Goal: Register for event/course

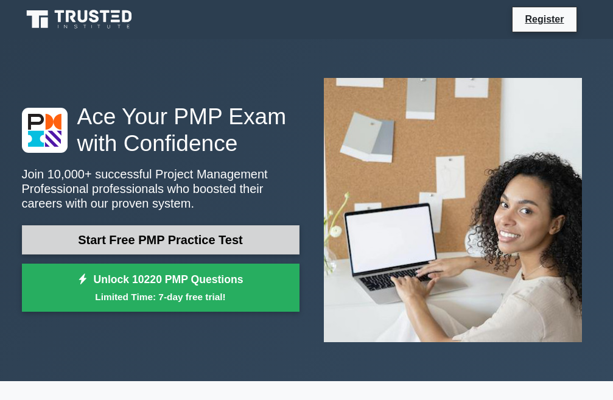
click at [219, 234] on link "Start Free PMP Practice Test" at bounding box center [161, 239] width 278 height 29
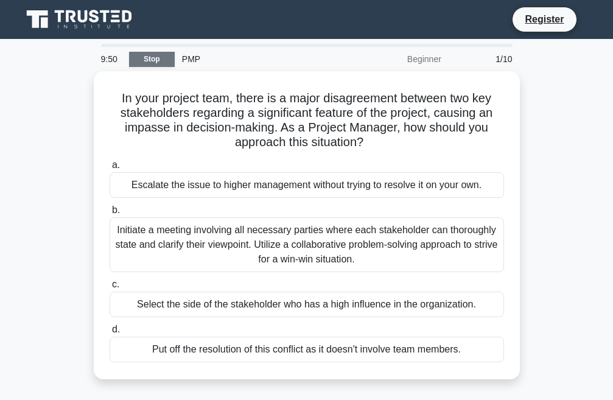
click at [145, 62] on link "Stop" at bounding box center [152, 59] width 46 height 15
